Goal: Information Seeking & Learning: Learn about a topic

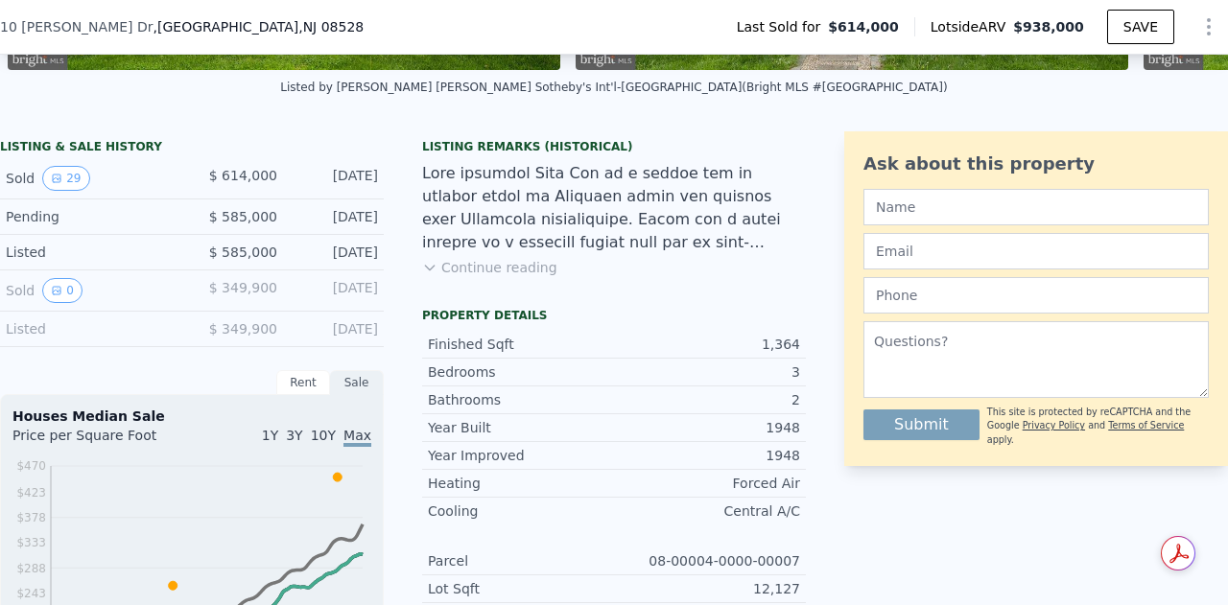
scroll to position [409, 0]
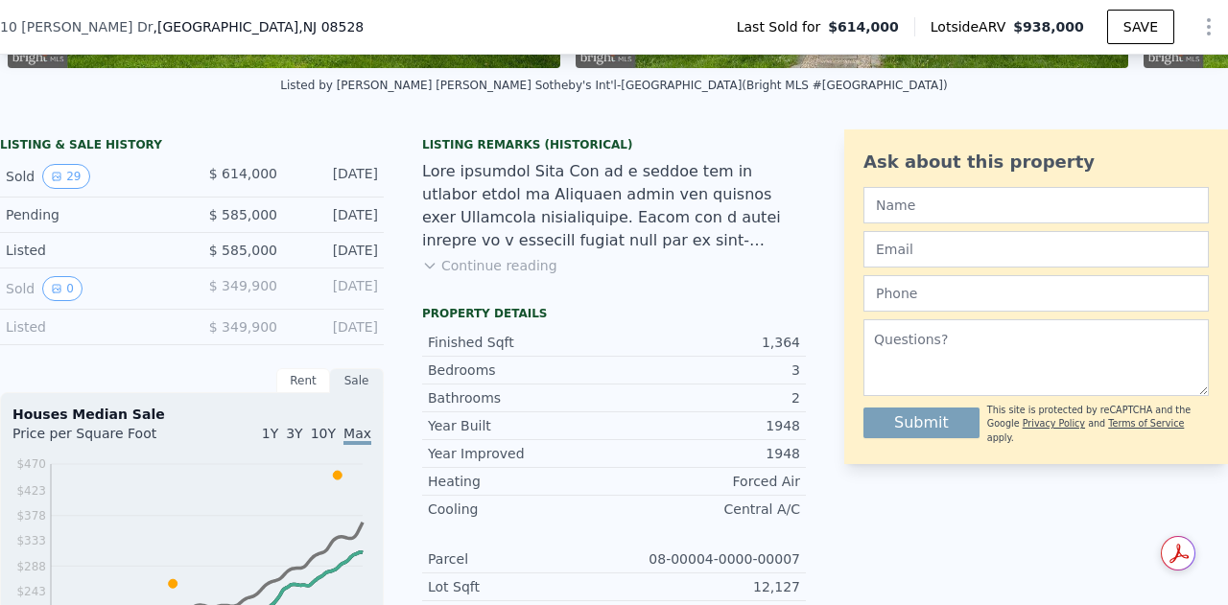
click at [325, 337] on div "[DATE]" at bounding box center [335, 327] width 85 height 19
click at [59, 293] on button "0" at bounding box center [62, 288] width 40 height 25
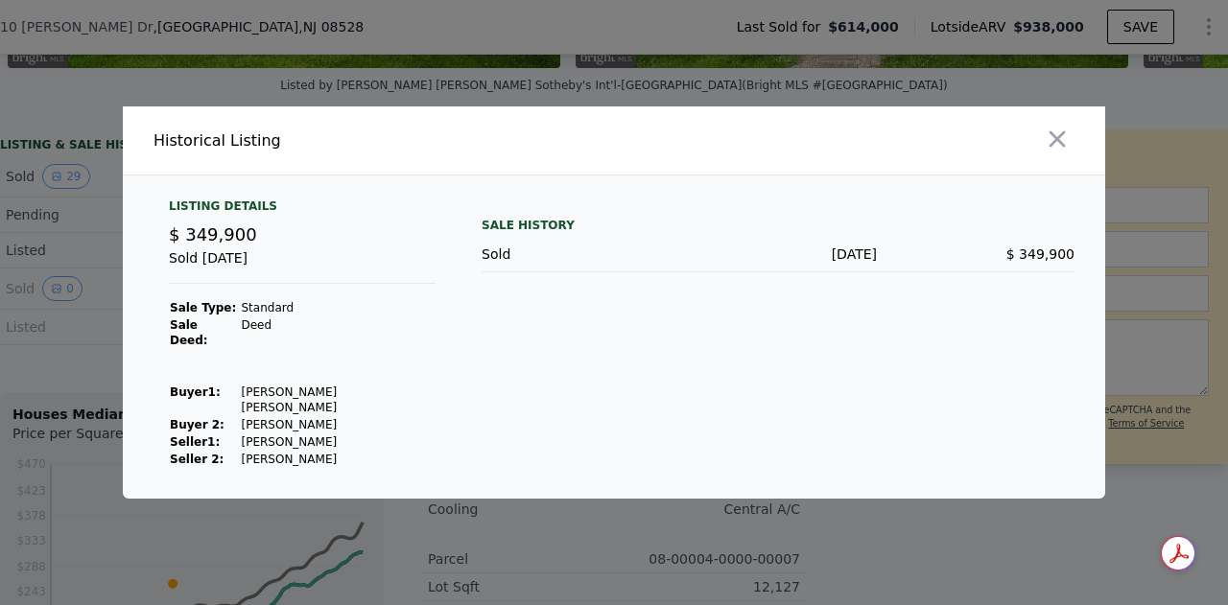
click at [58, 191] on div at bounding box center [614, 302] width 1228 height 605
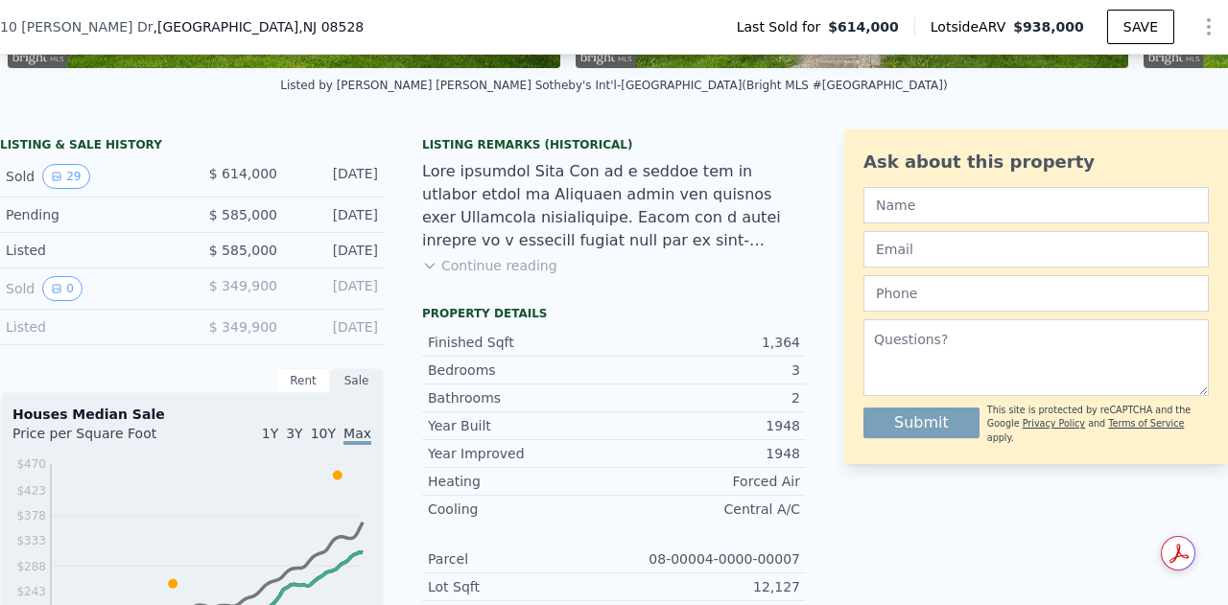
click at [58, 182] on icon "View historical data" at bounding box center [57, 177] width 12 height 12
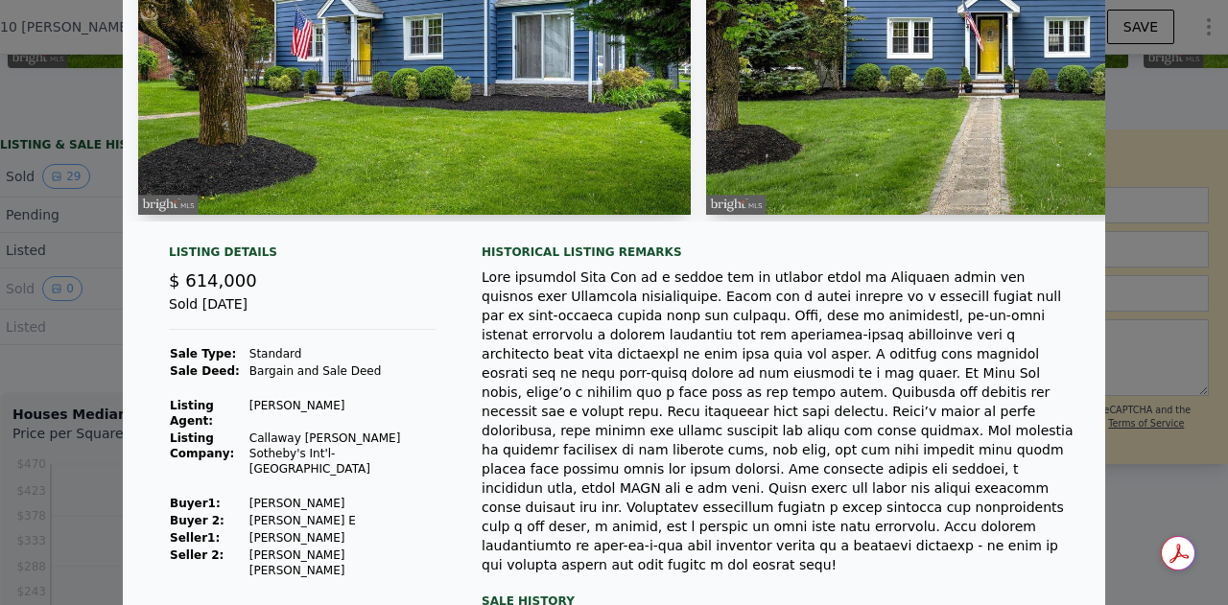
scroll to position [225, 0]
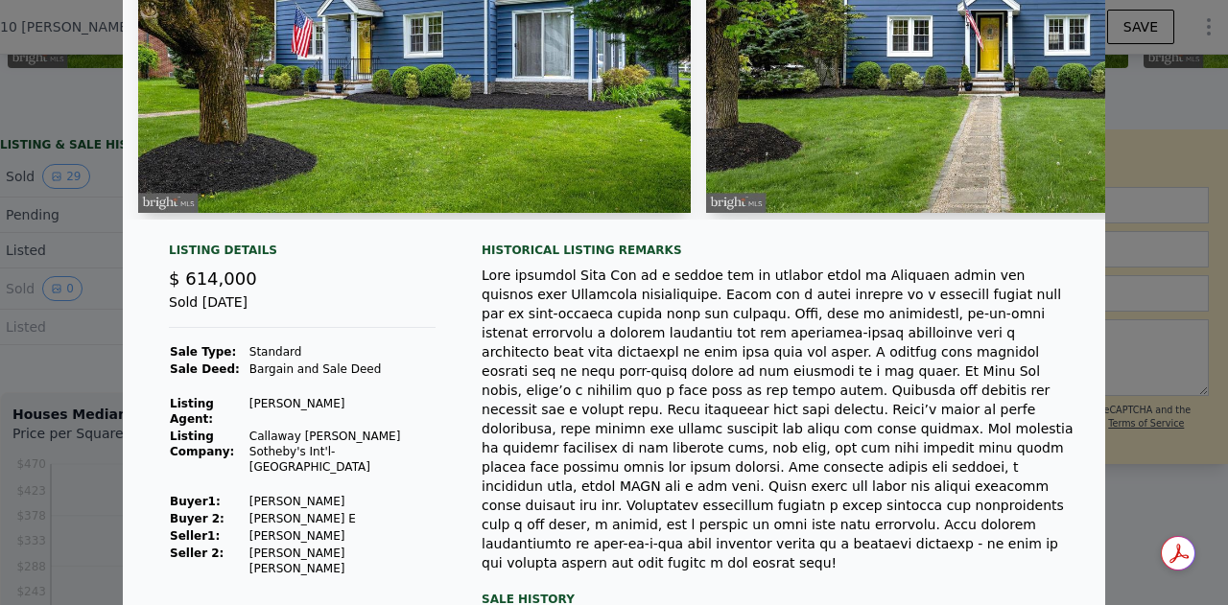
click at [58, 302] on div at bounding box center [614, 302] width 1228 height 605
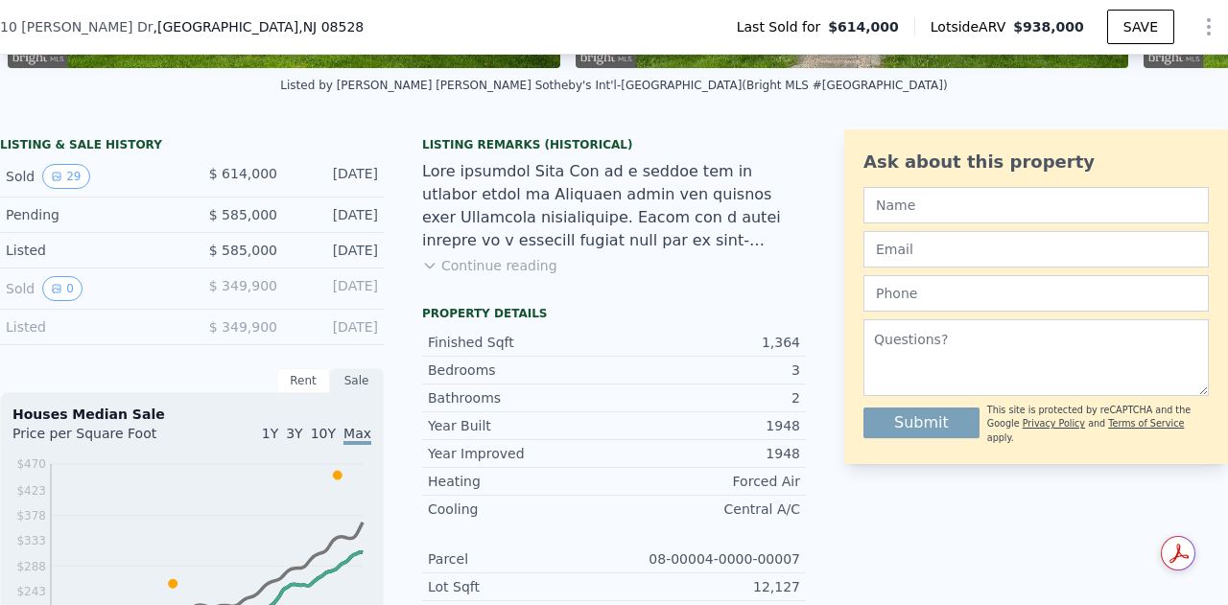
click at [58, 293] on icon "View historical data" at bounding box center [57, 289] width 8 height 8
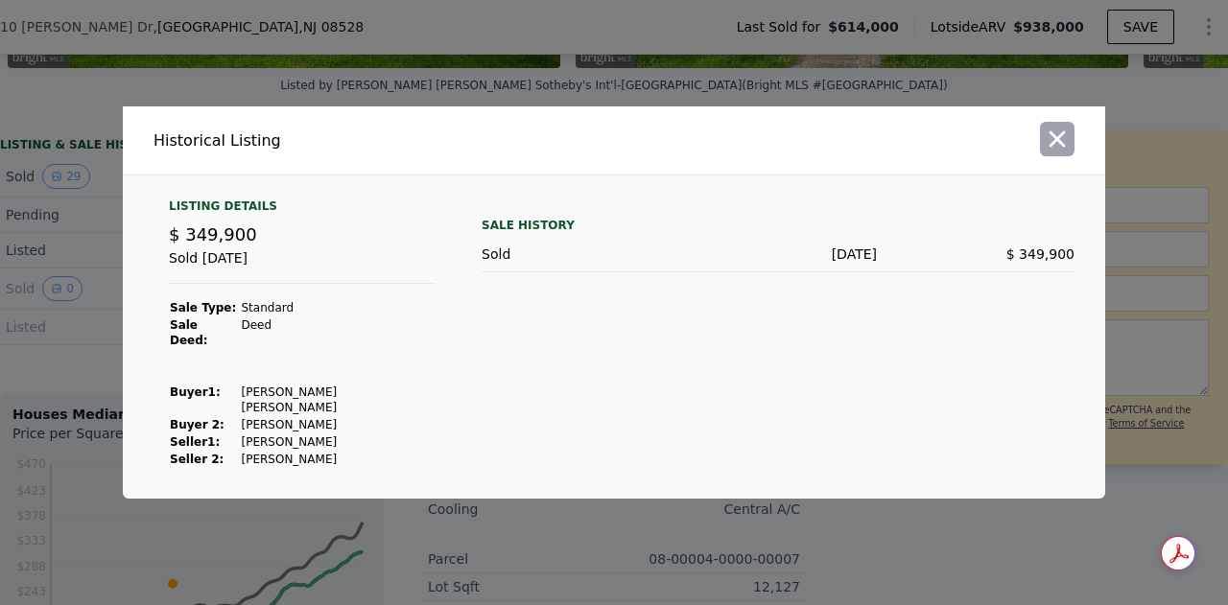
click at [1061, 153] on icon "button" at bounding box center [1057, 139] width 27 height 27
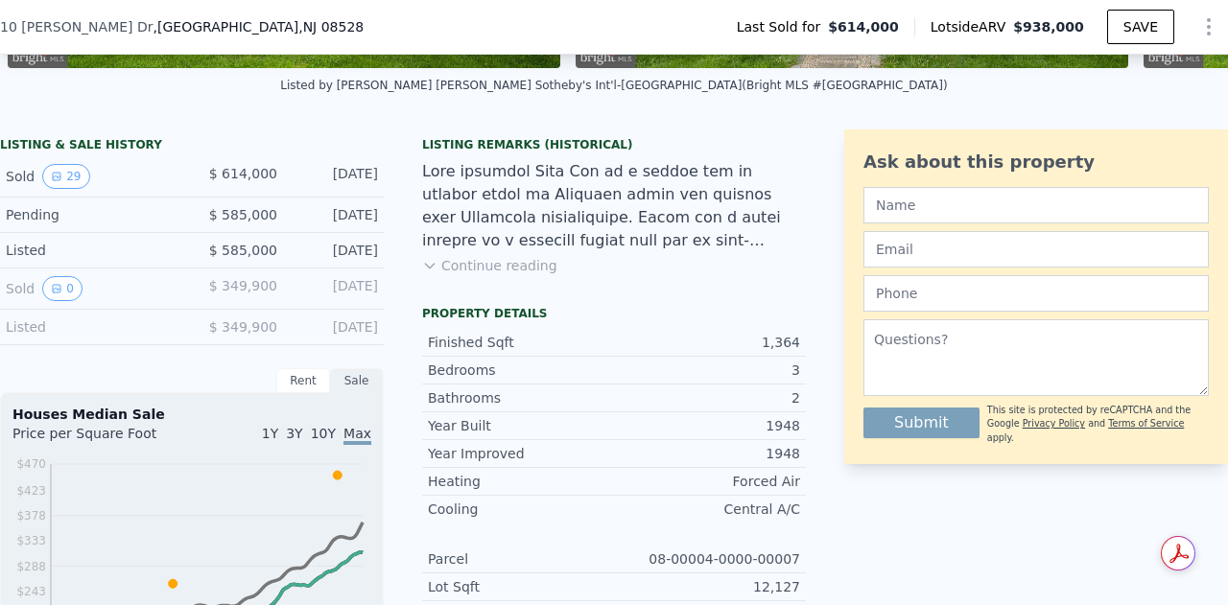
click at [298, 387] on div "Rent" at bounding box center [303, 380] width 54 height 25
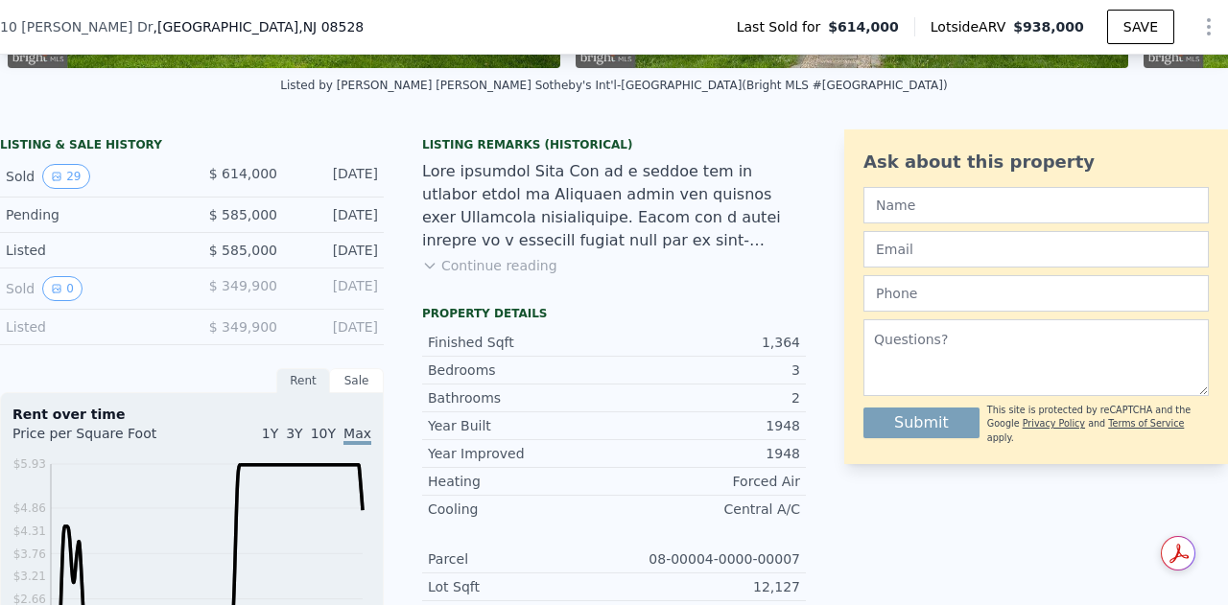
scroll to position [616, 0]
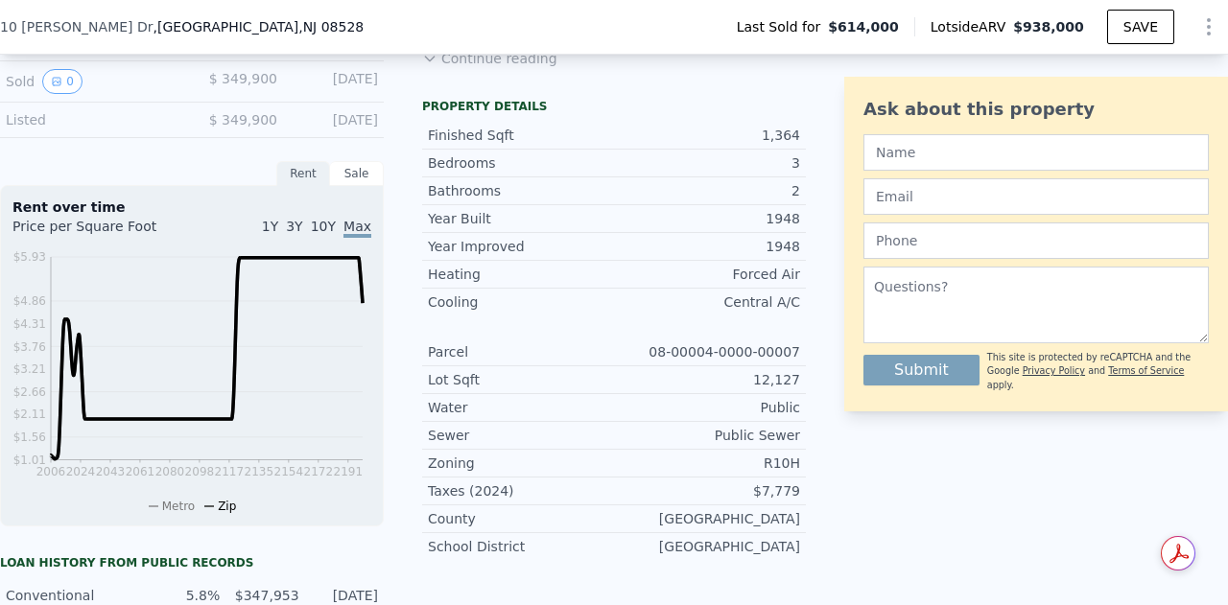
click at [357, 176] on div "Sale" at bounding box center [357, 173] width 54 height 25
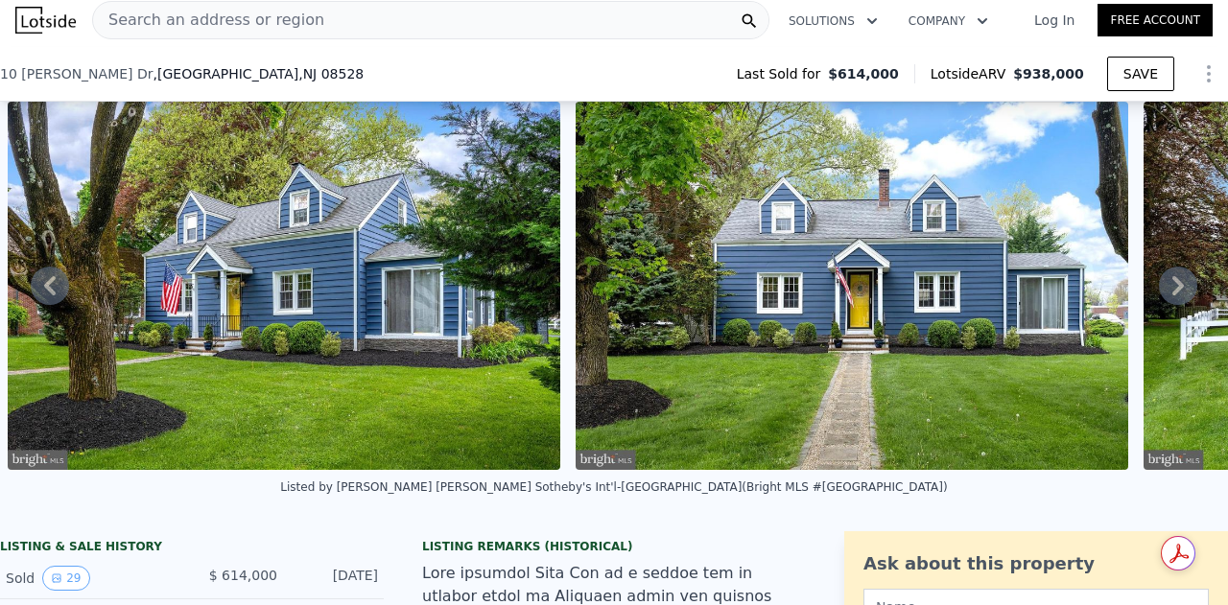
scroll to position [282, 0]
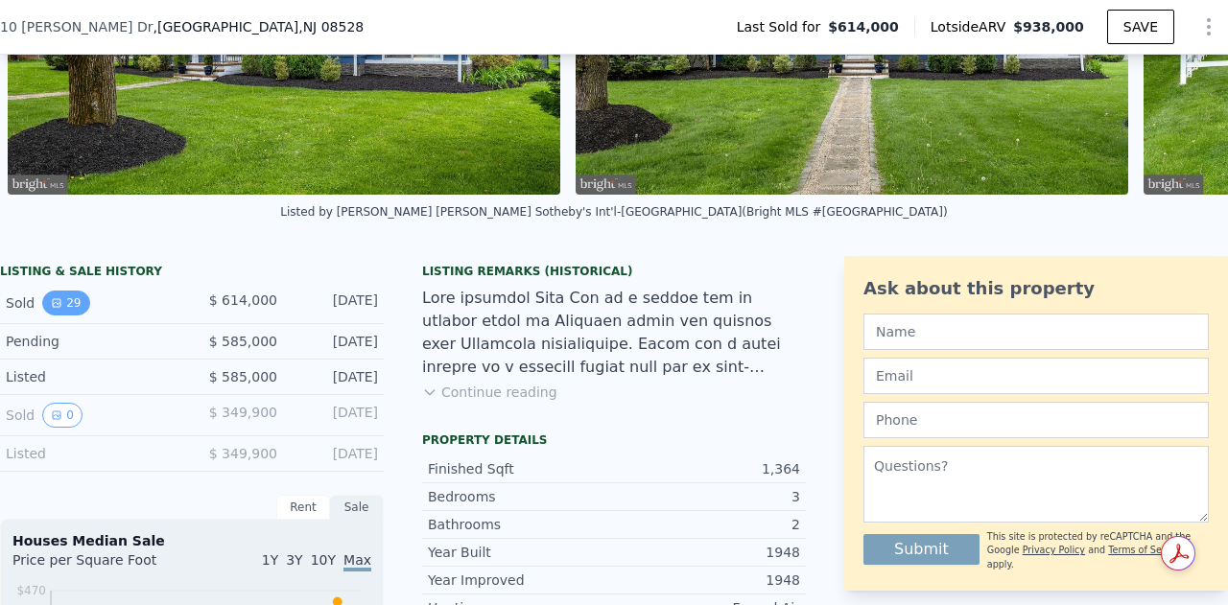
click at [70, 310] on button "29" at bounding box center [65, 303] width 47 height 25
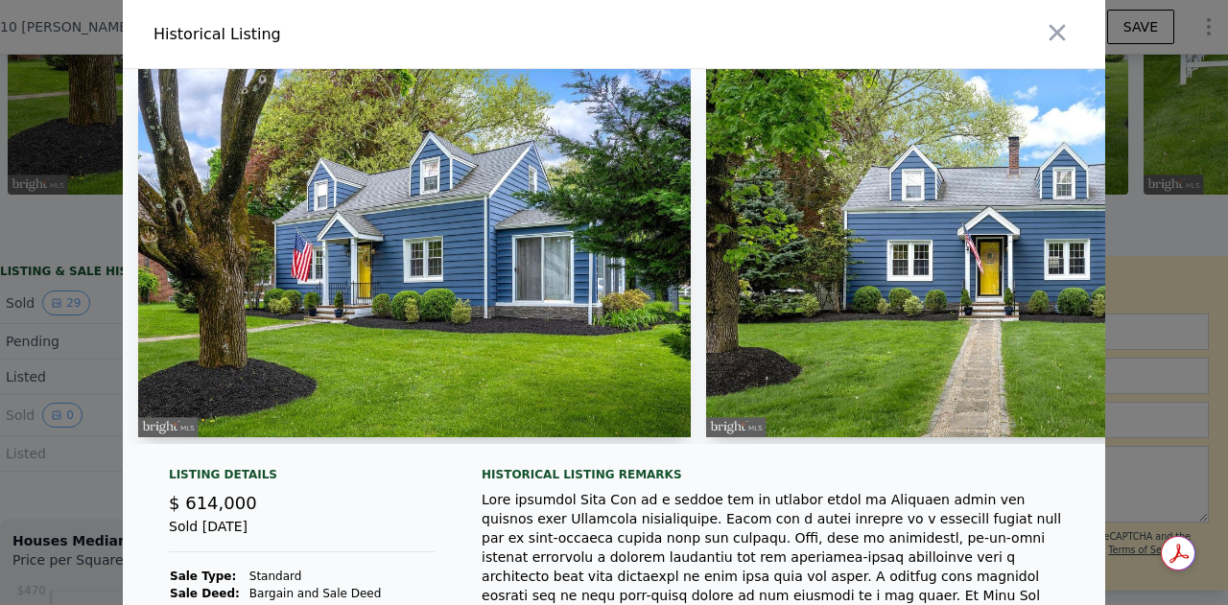
click at [63, 402] on div at bounding box center [614, 302] width 1228 height 605
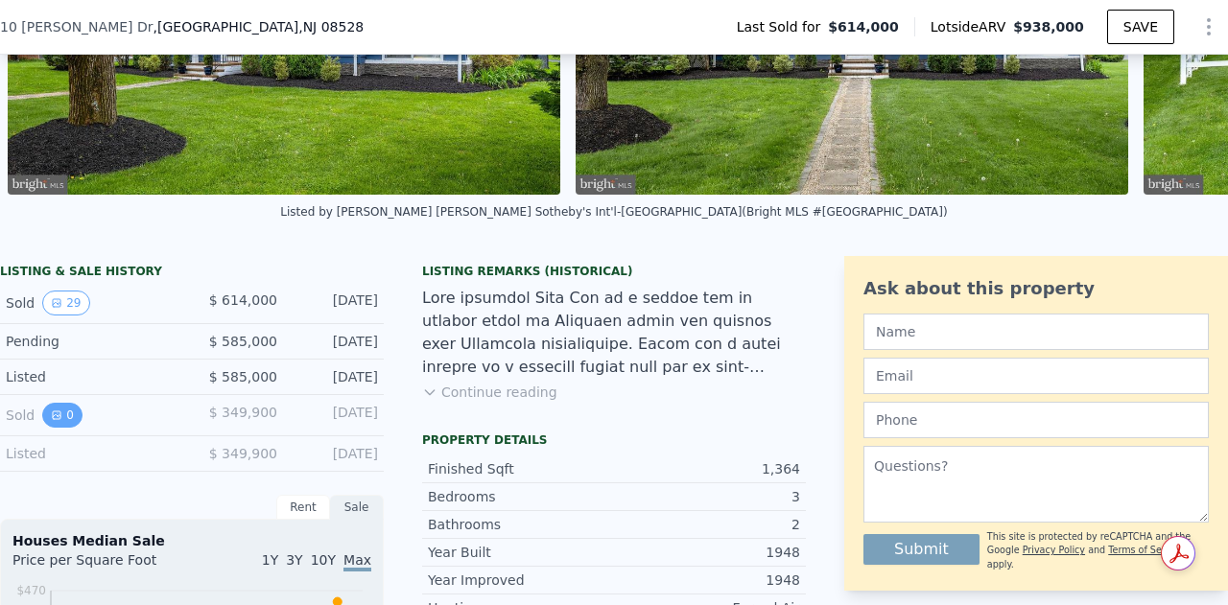
click at [54, 419] on icon "View historical data" at bounding box center [57, 416] width 8 height 8
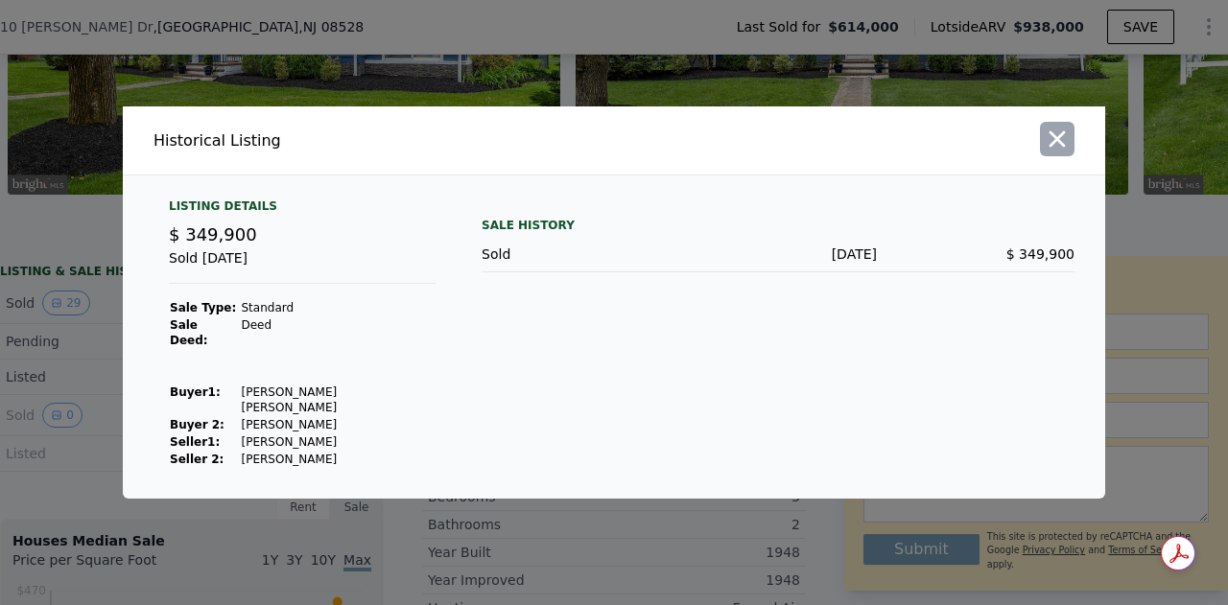
click at [1068, 147] on icon "button" at bounding box center [1057, 139] width 27 height 27
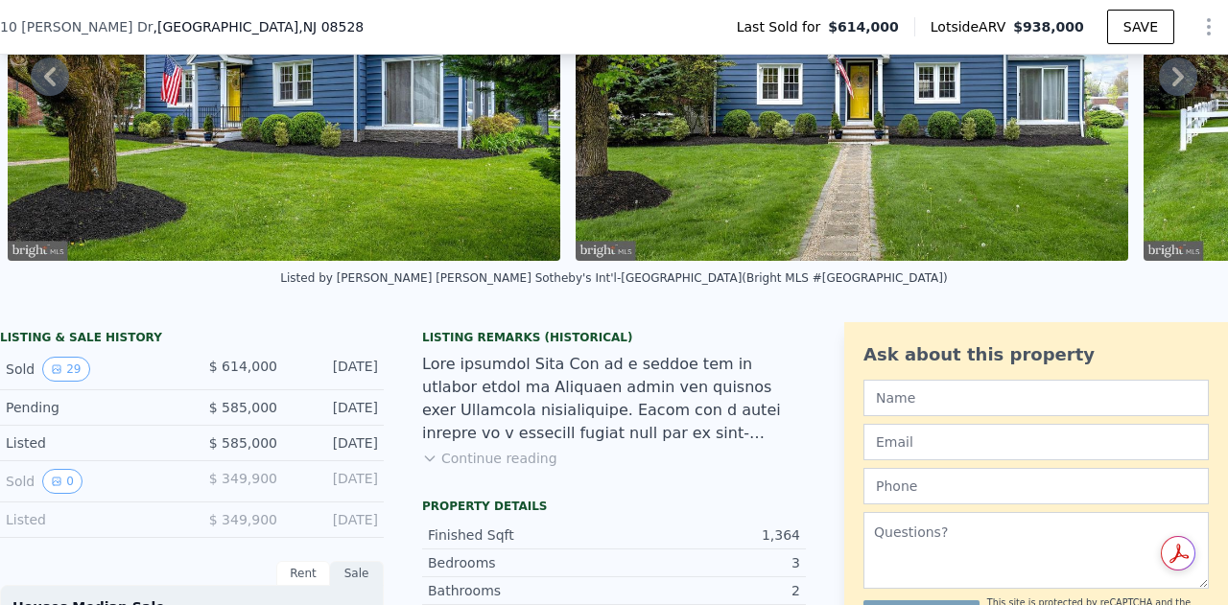
scroll to position [487, 0]
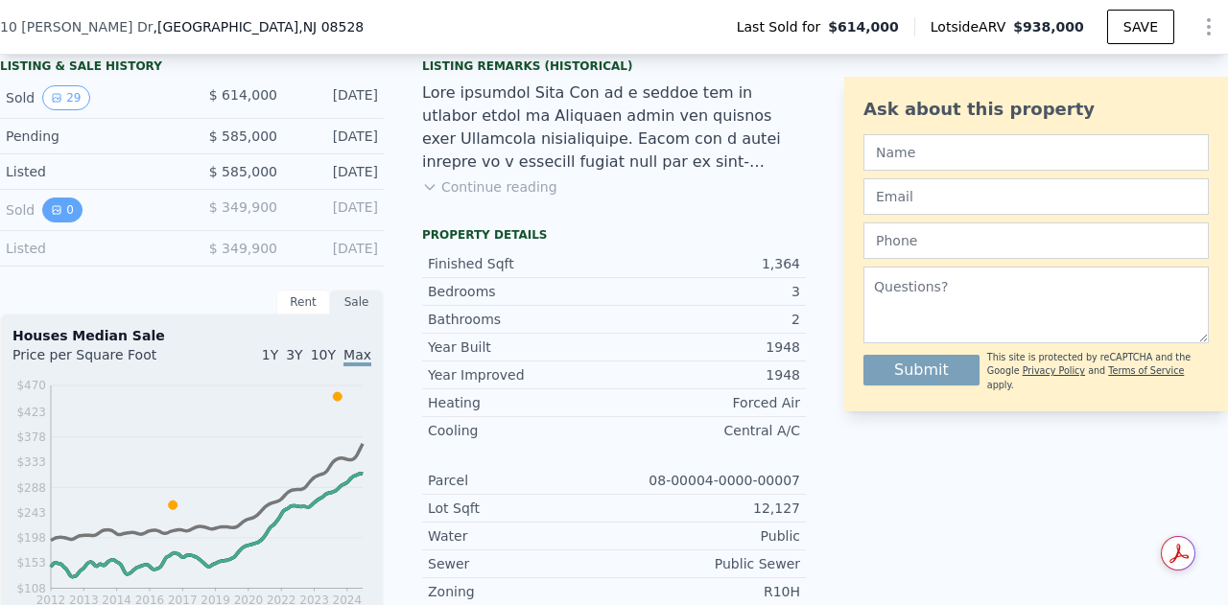
click at [75, 223] on button "0" at bounding box center [62, 210] width 40 height 25
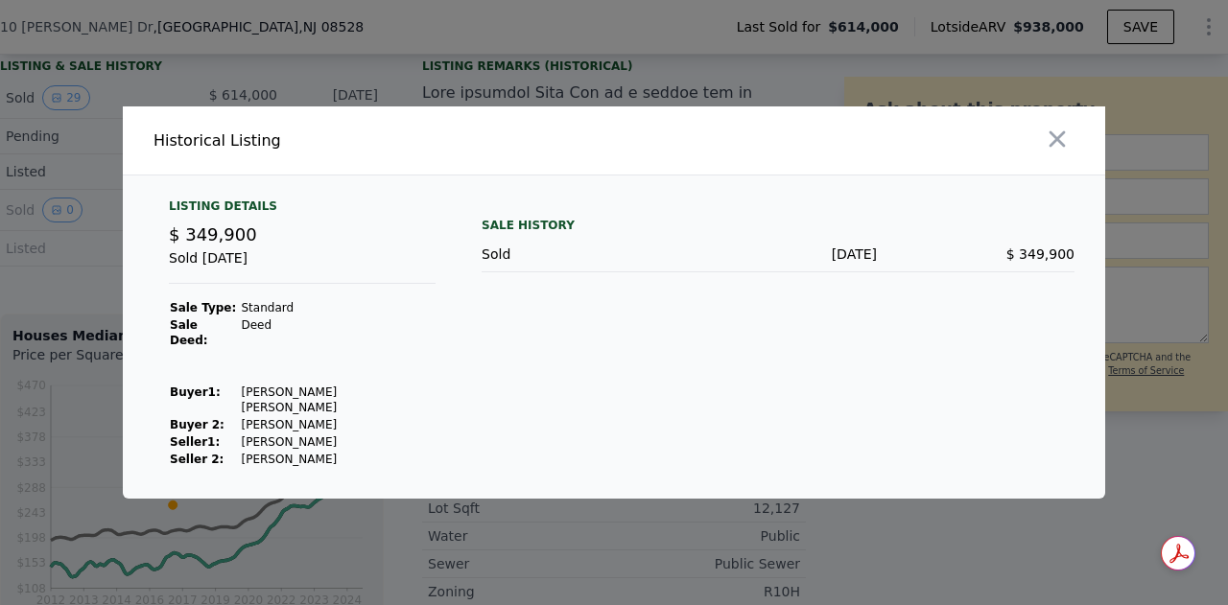
click at [72, 222] on div "​ Historical Listing Listing Details $ 349,900 Sold [DATE] Sale Type: Standard …" at bounding box center [614, 302] width 1228 height 605
click at [331, 85] on div at bounding box center [614, 302] width 1228 height 605
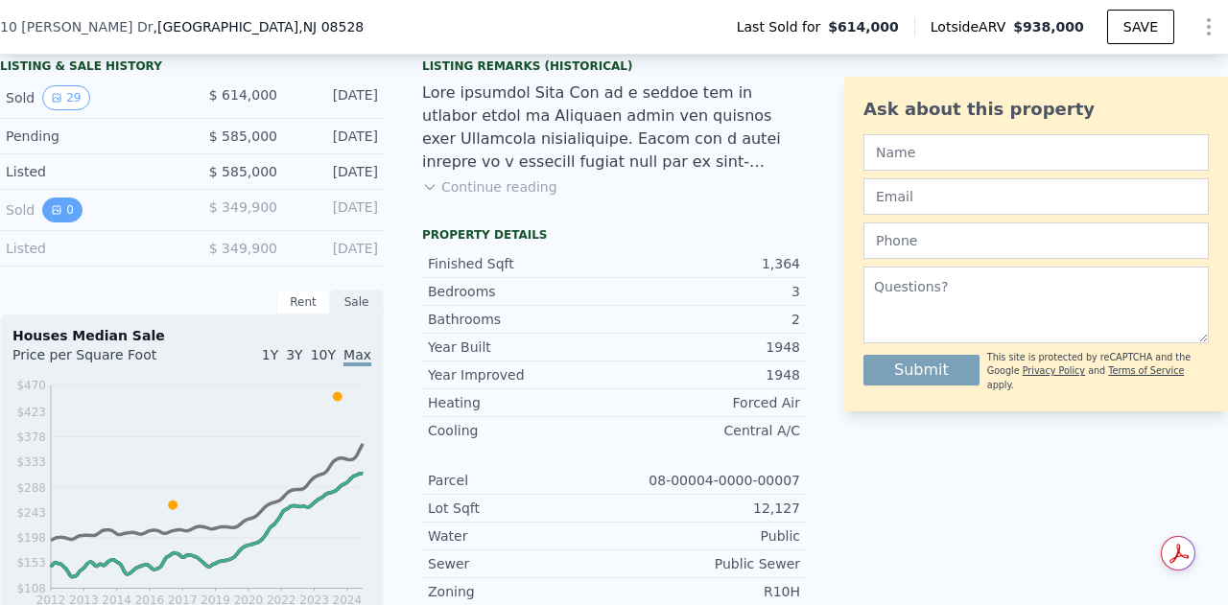
click at [70, 220] on button "0" at bounding box center [62, 210] width 40 height 25
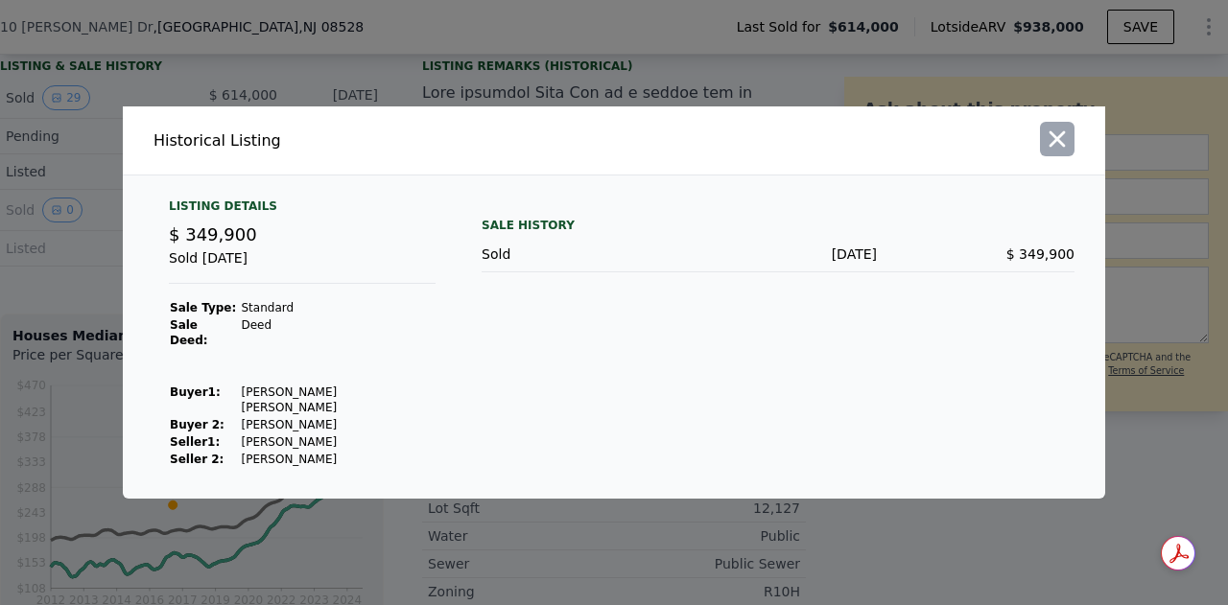
click at [1048, 153] on icon "button" at bounding box center [1057, 139] width 27 height 27
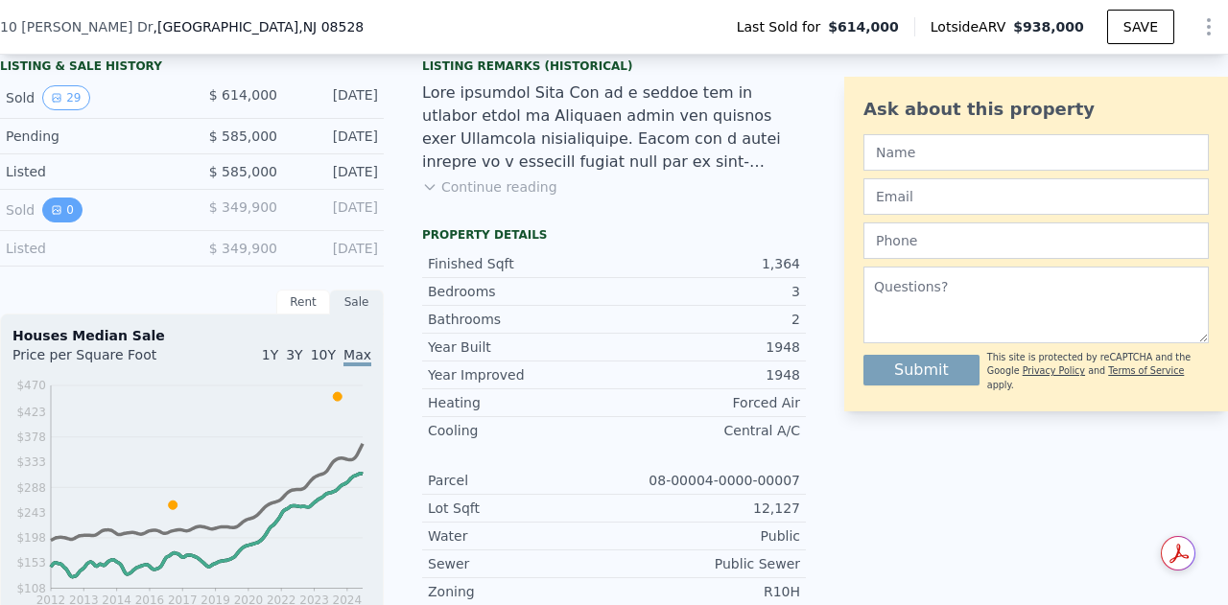
click at [63, 216] on button "0" at bounding box center [62, 210] width 40 height 25
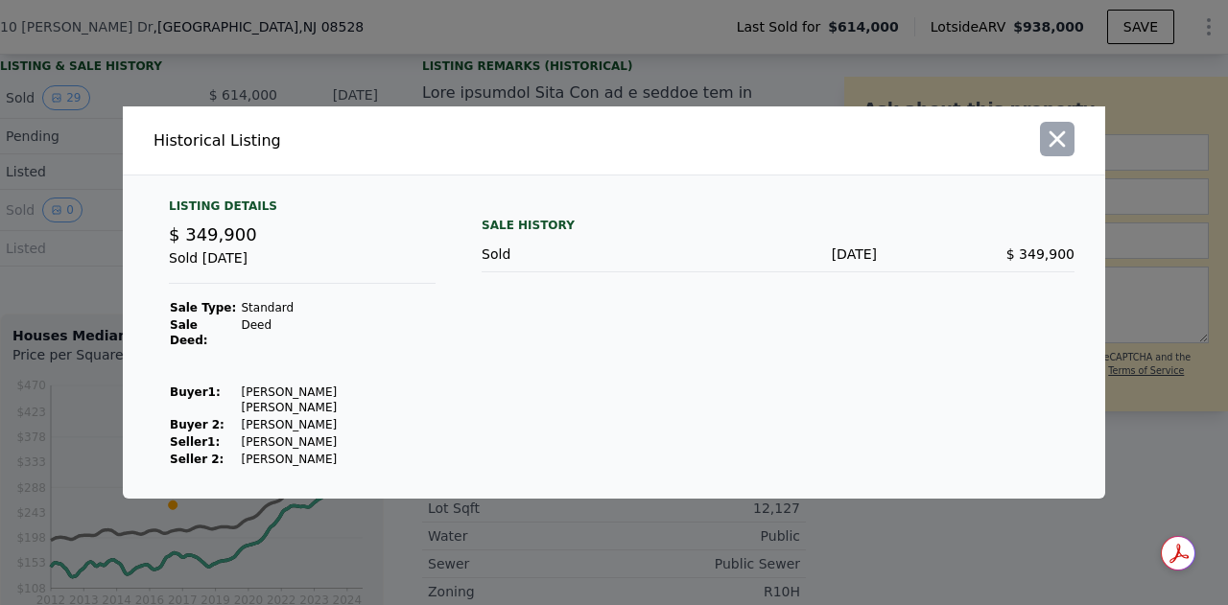
click at [1058, 151] on icon "button" at bounding box center [1057, 139] width 27 height 27
